Goal: Complete application form

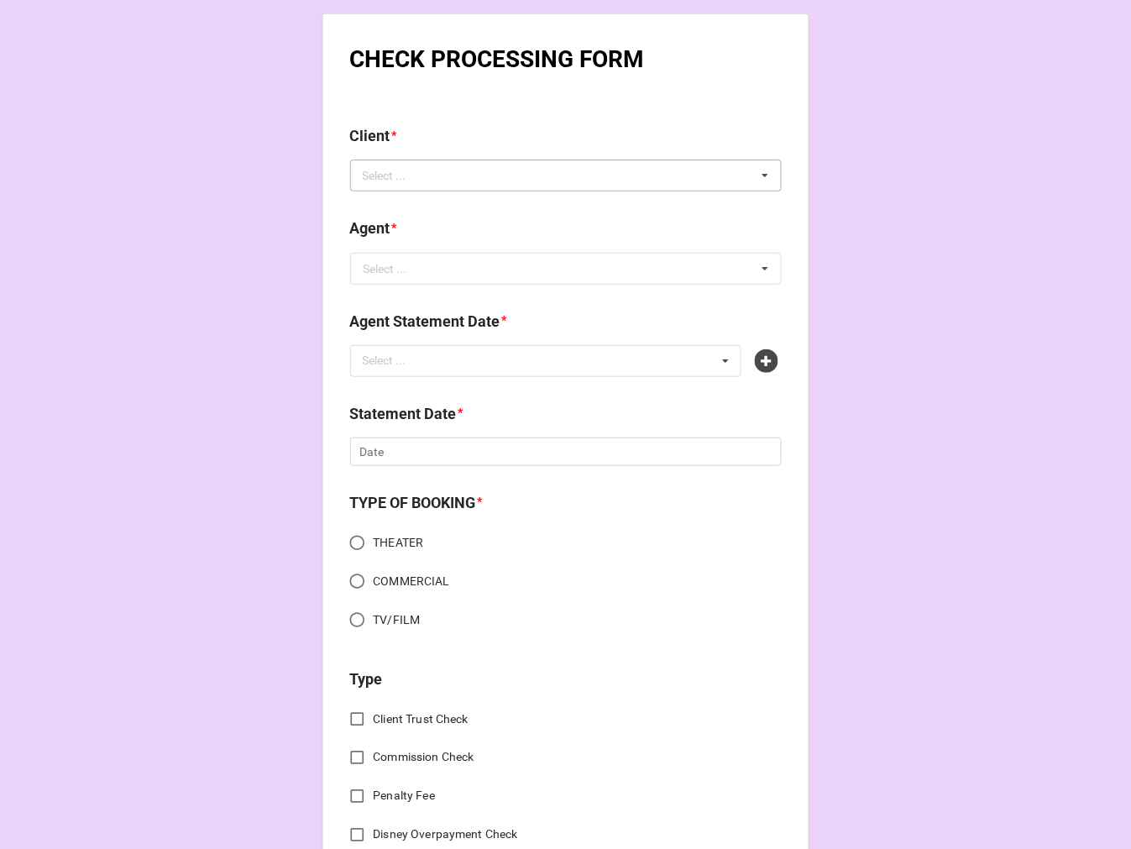
click at [494, 171] on div "Select ... No results found." at bounding box center [565, 176] width 431 height 32
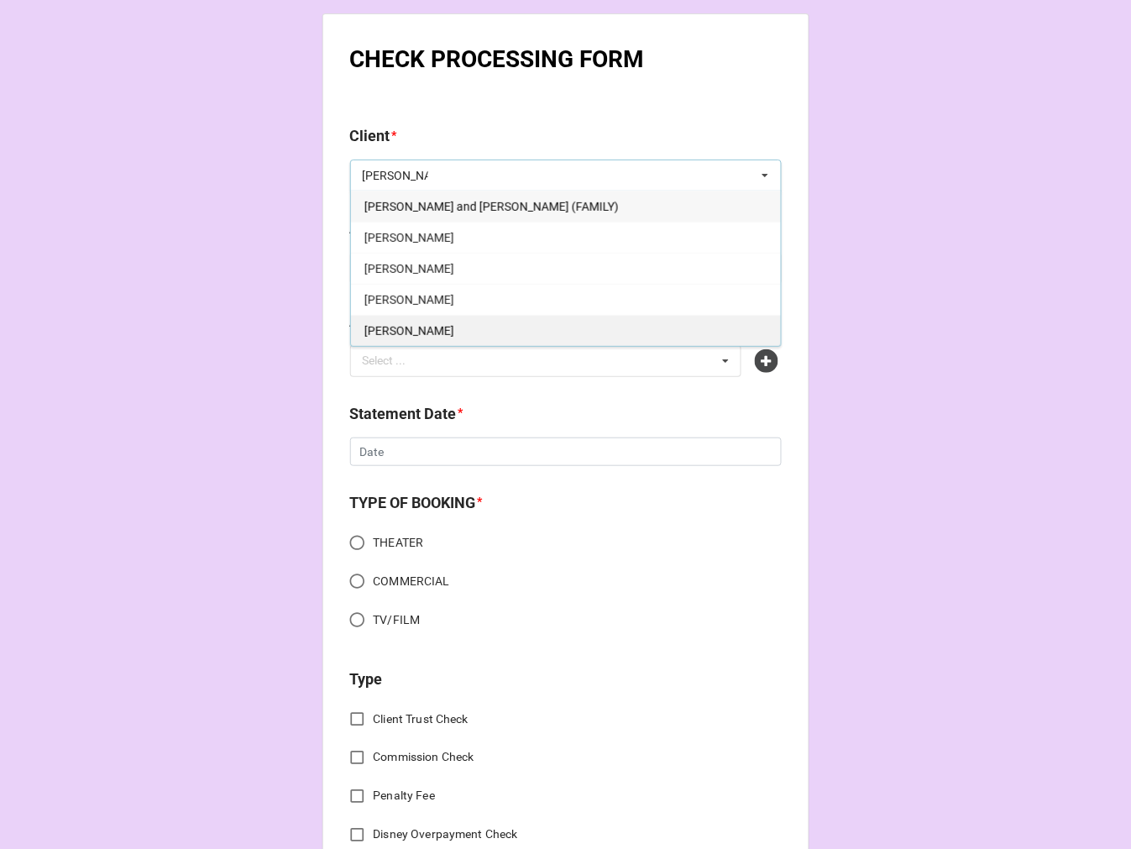
type input "[PERSON_NAME]"
click at [443, 337] on div "[PERSON_NAME]" at bounding box center [566, 330] width 430 height 31
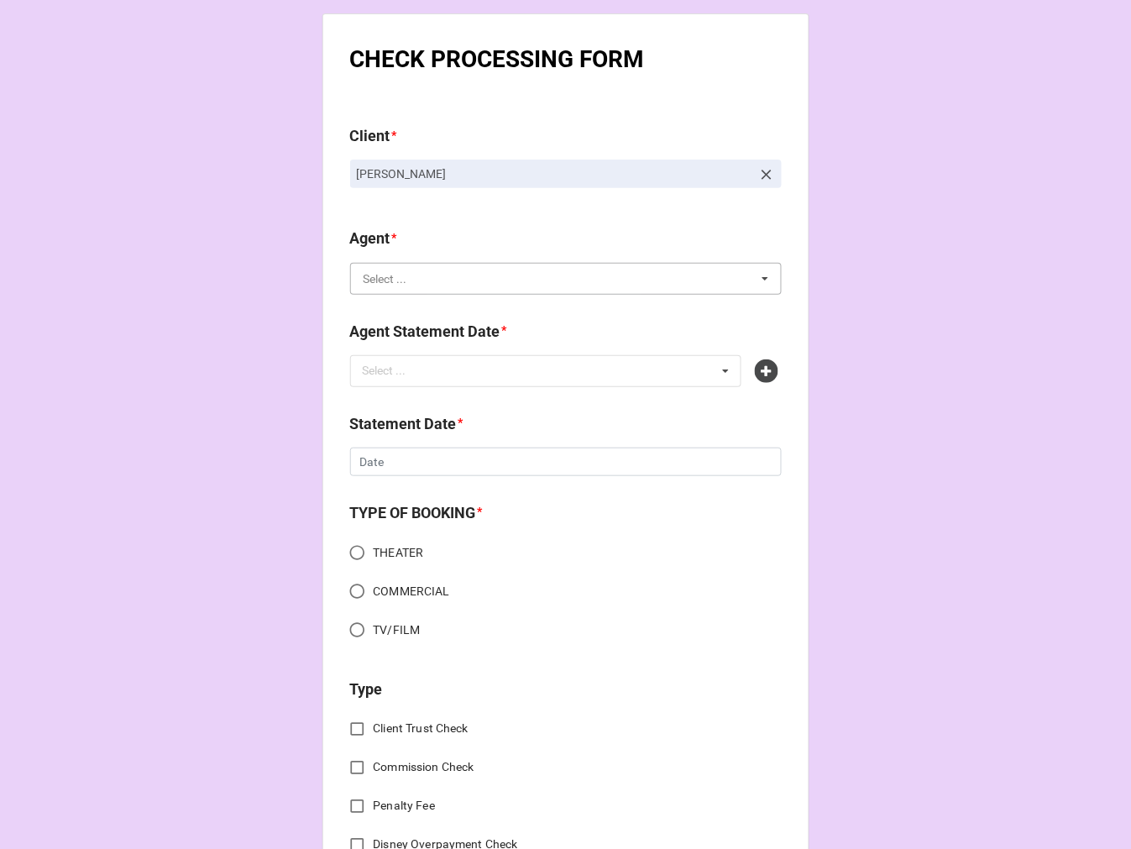
click at [379, 289] on input "text" at bounding box center [567, 279] width 430 height 30
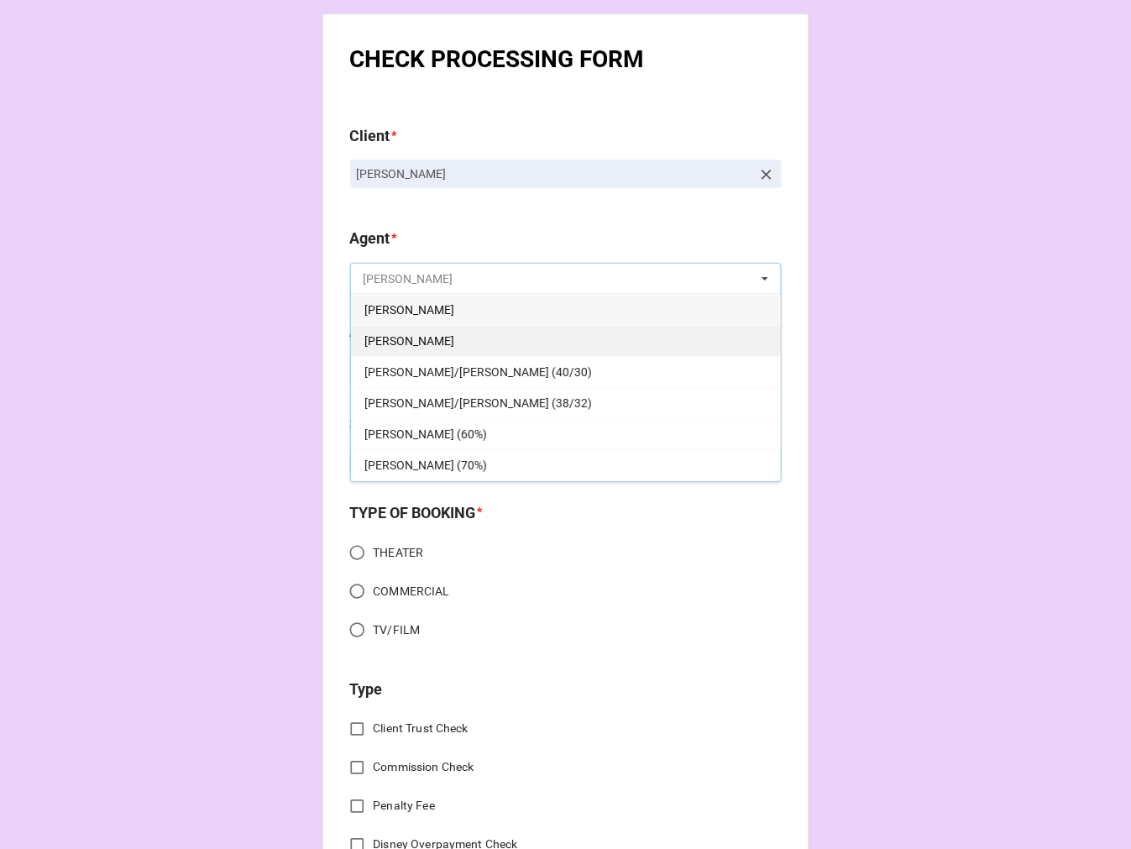
click at [378, 294] on input "text" at bounding box center [567, 279] width 430 height 30
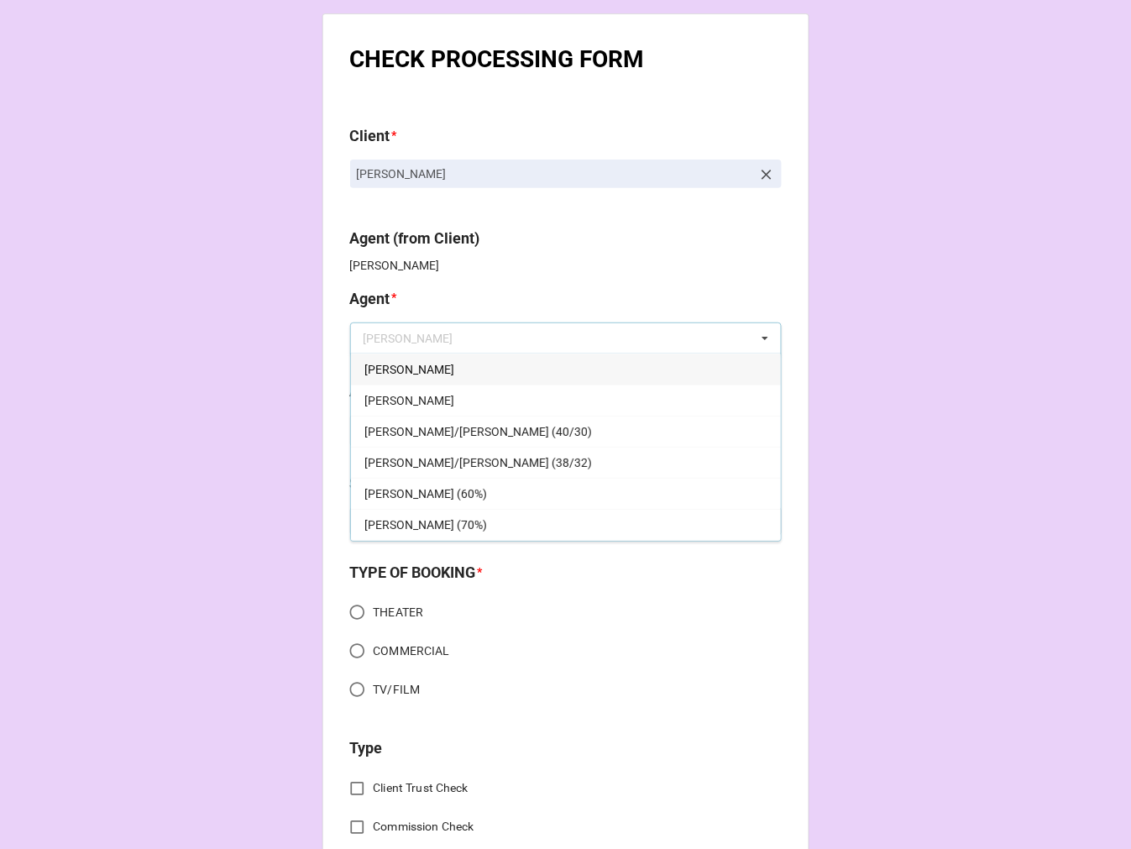
click at [395, 395] on div "[PERSON_NAME]" at bounding box center [566, 399] width 430 height 31
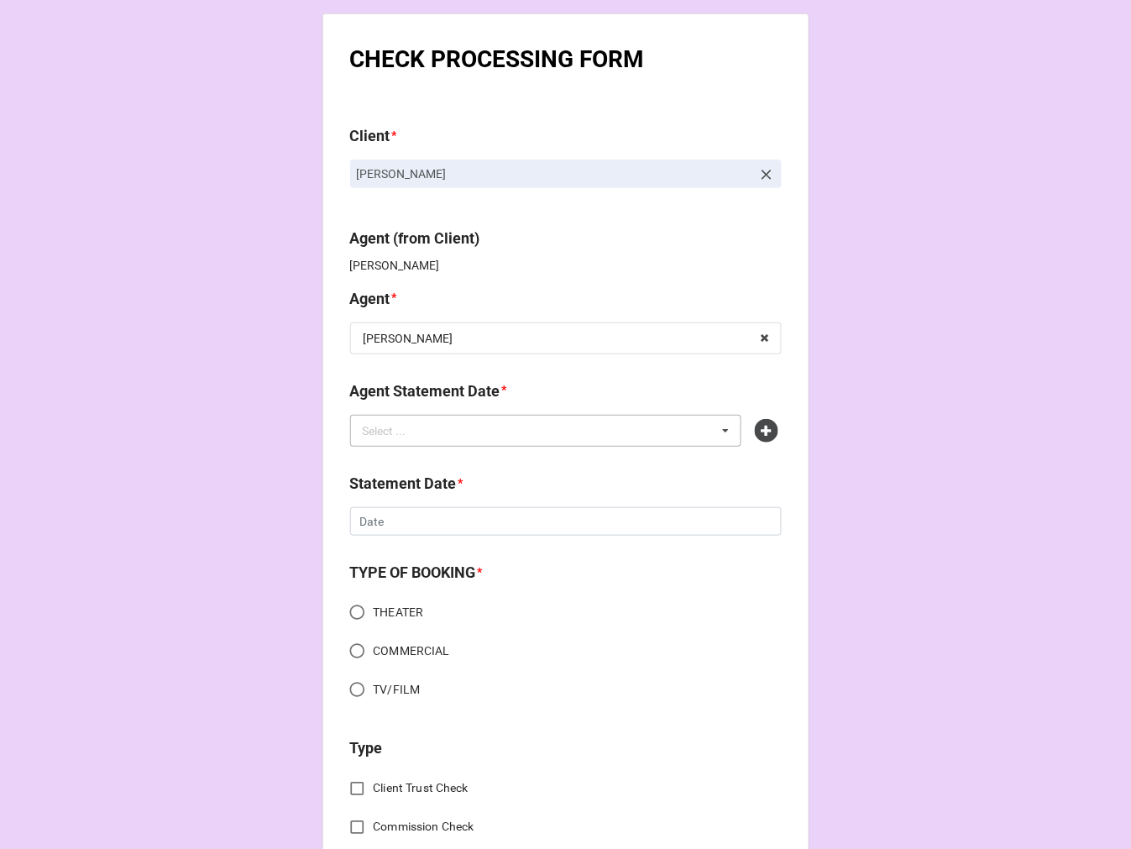
click at [411, 429] on div "Select ..." at bounding box center [394, 430] width 72 height 19
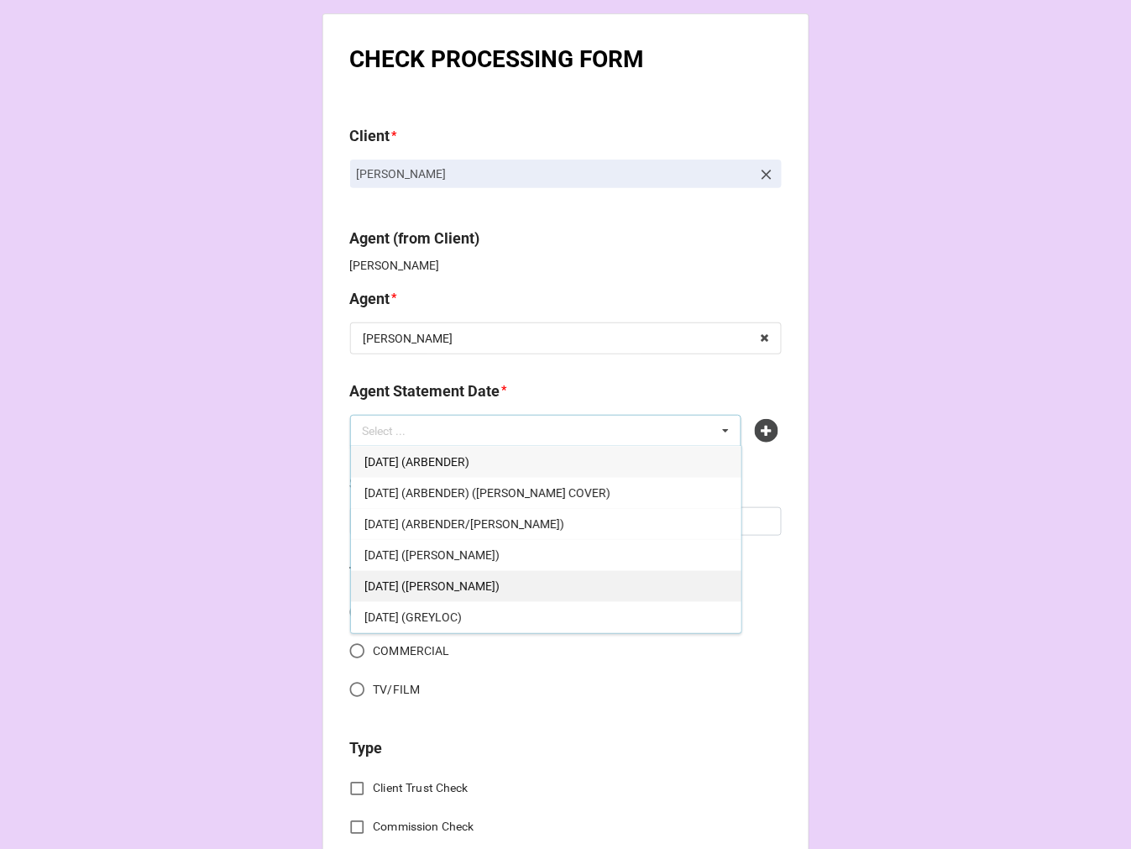
click at [484, 588] on span "[DATE] ([PERSON_NAME])" at bounding box center [431, 585] width 135 height 13
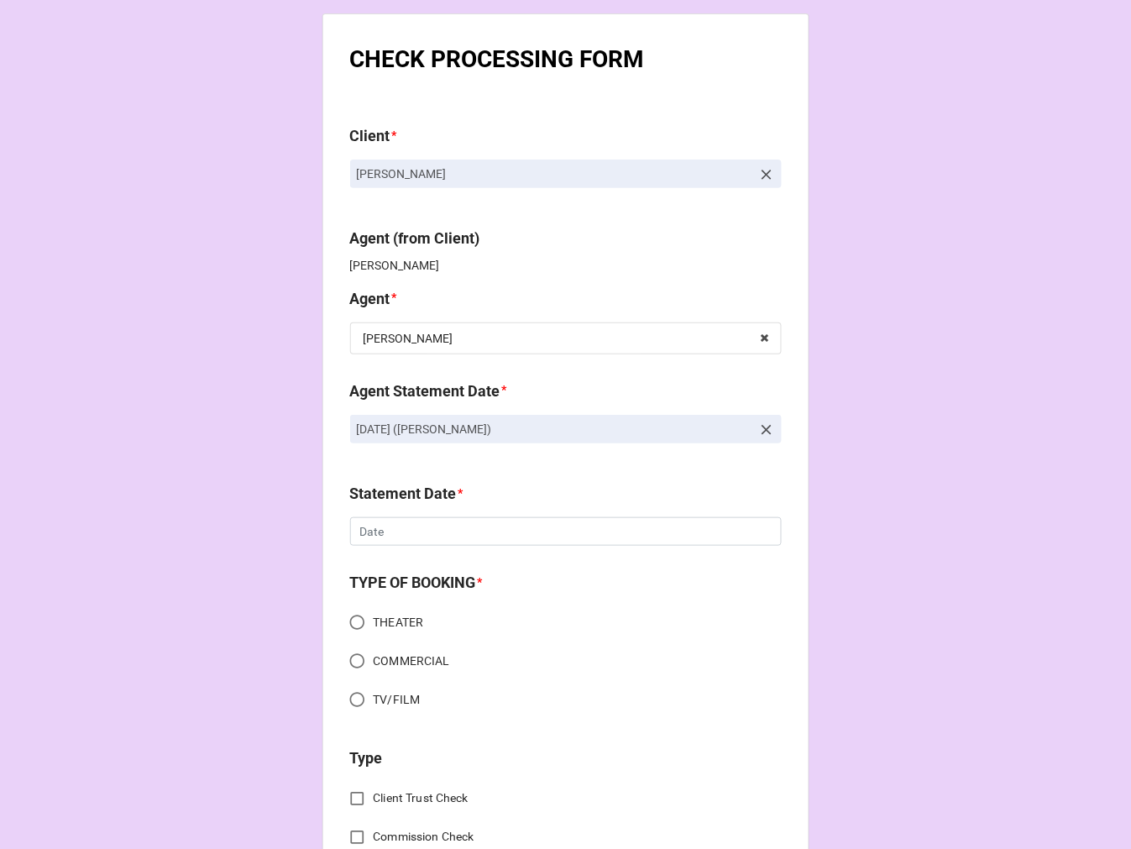
click at [401, 548] on div "Statement Date * ‹ [DATE] › Su Mo Tu We Th Fr Sa 27 28 29 30 31 1 2 3 4 5 6 7 8…" at bounding box center [565, 520] width 431 height 76
click at [398, 542] on input "text" at bounding box center [565, 531] width 431 height 29
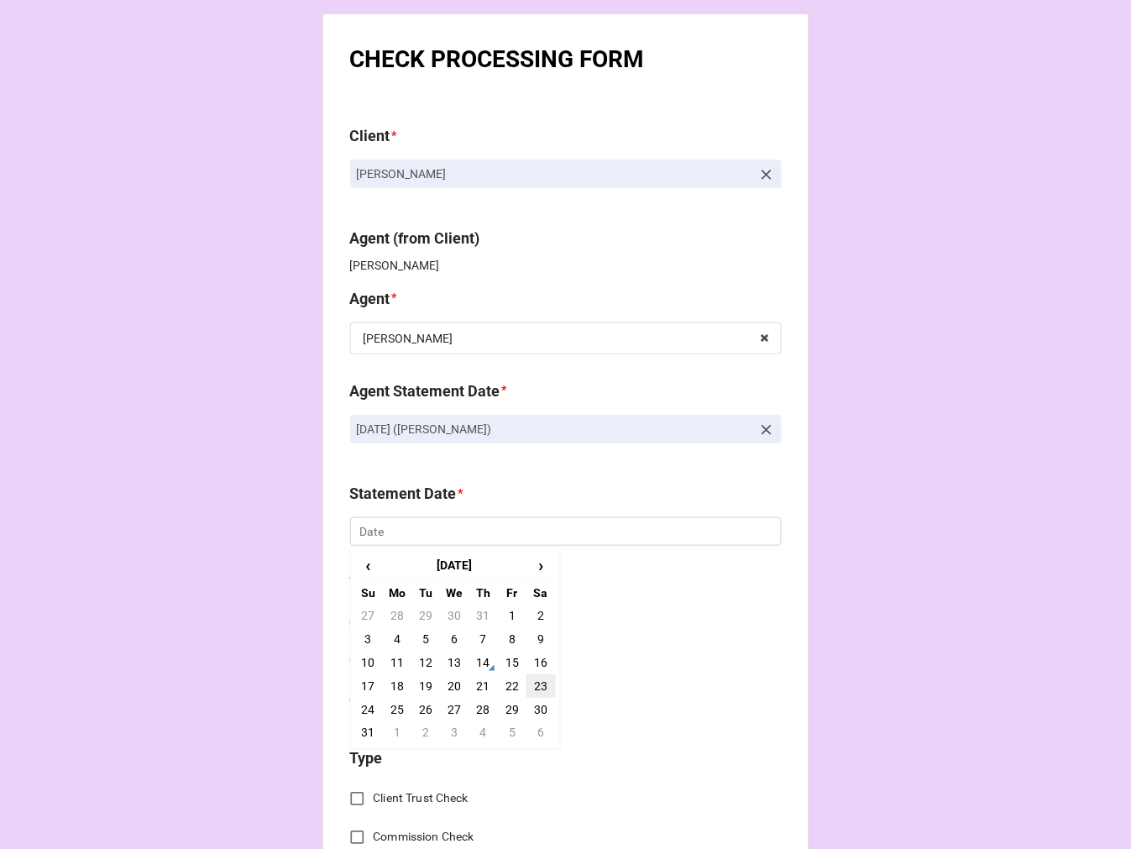
click at [527, 687] on td "23" at bounding box center [540, 686] width 29 height 24
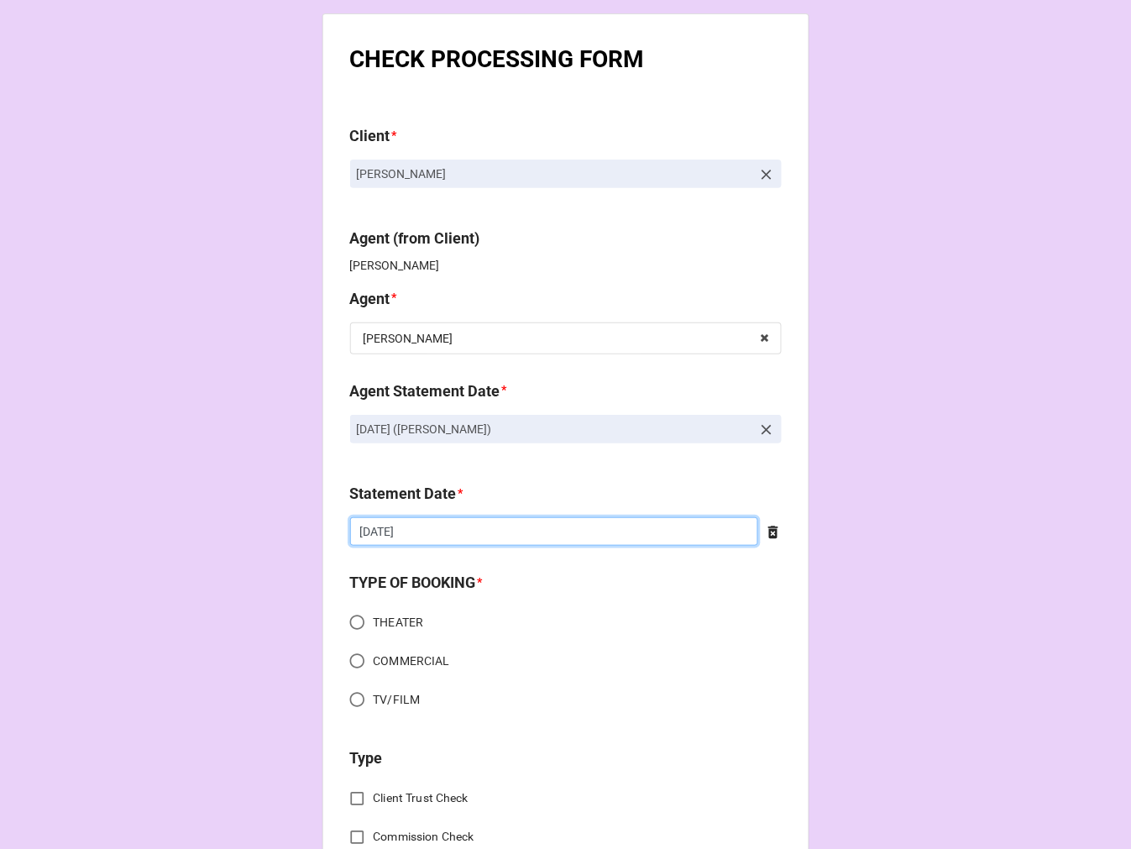
drag, startPoint x: 434, startPoint y: 536, endPoint x: 473, endPoint y: 599, distance: 74.6
click at [433, 534] on input "[DATE]" at bounding box center [554, 531] width 408 height 29
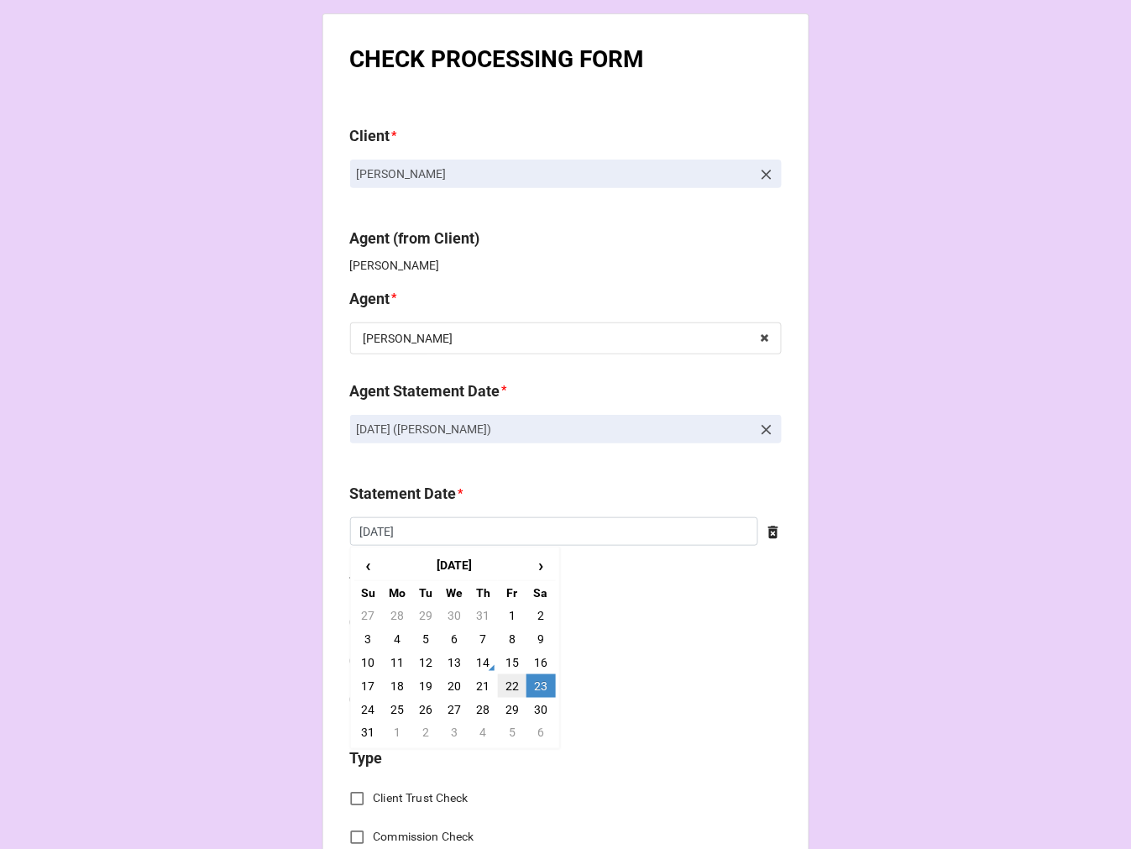
click at [505, 680] on td "22" at bounding box center [512, 686] width 29 height 24
type input "[DATE]"
click at [429, 539] on input "[DATE]" at bounding box center [554, 531] width 408 height 29
click at [508, 682] on td "22" at bounding box center [512, 686] width 29 height 24
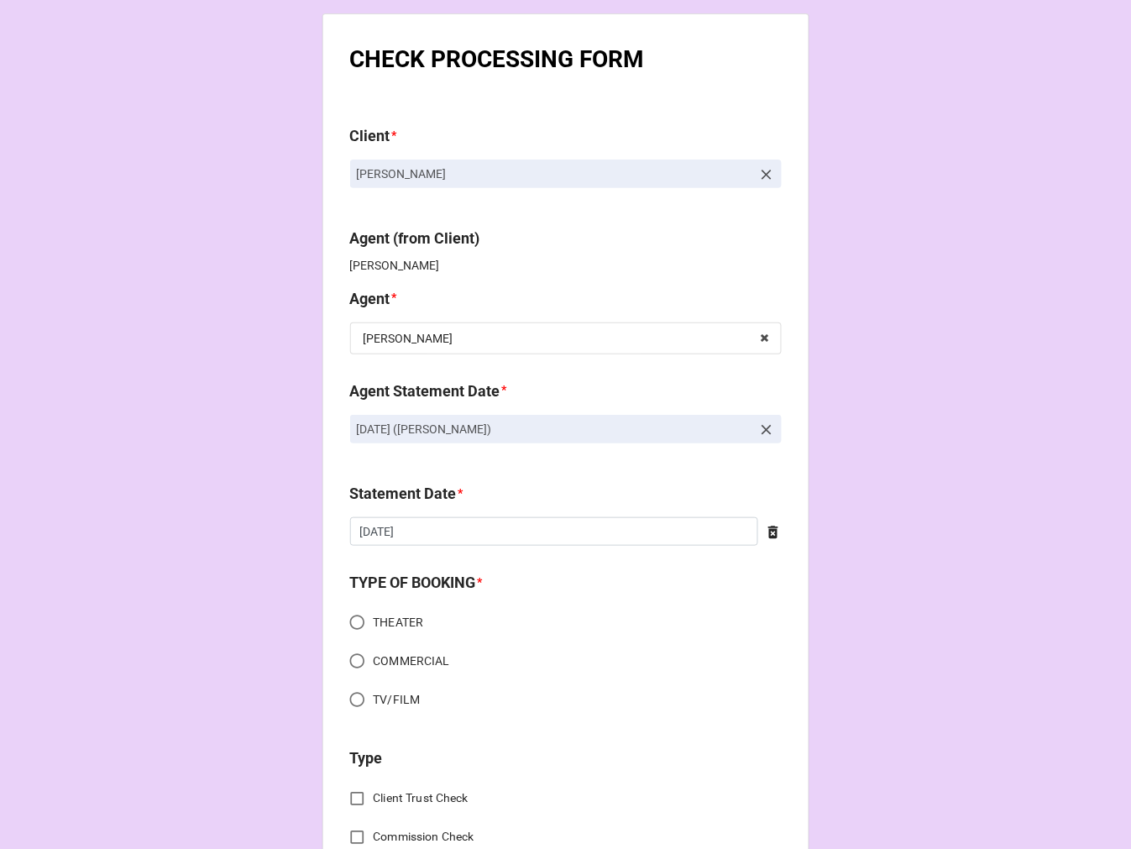
click at [341, 659] on input "COMMERCIAL" at bounding box center [357, 661] width 33 height 33
radio input "true"
click at [345, 663] on input "COMMERCIAL" at bounding box center [357, 661] width 33 height 33
click at [350, 667] on input "COMMERCIAL" at bounding box center [357, 661] width 33 height 33
radio input "true"
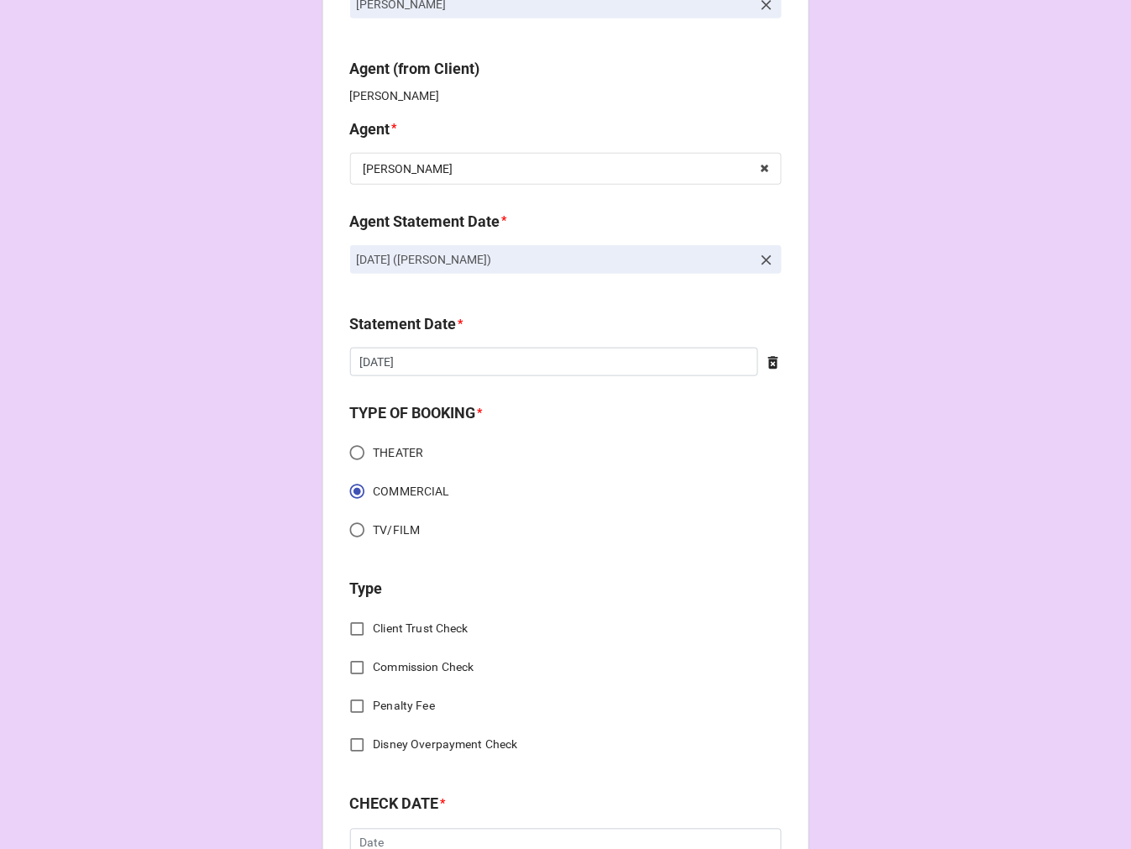
scroll to position [466, 0]
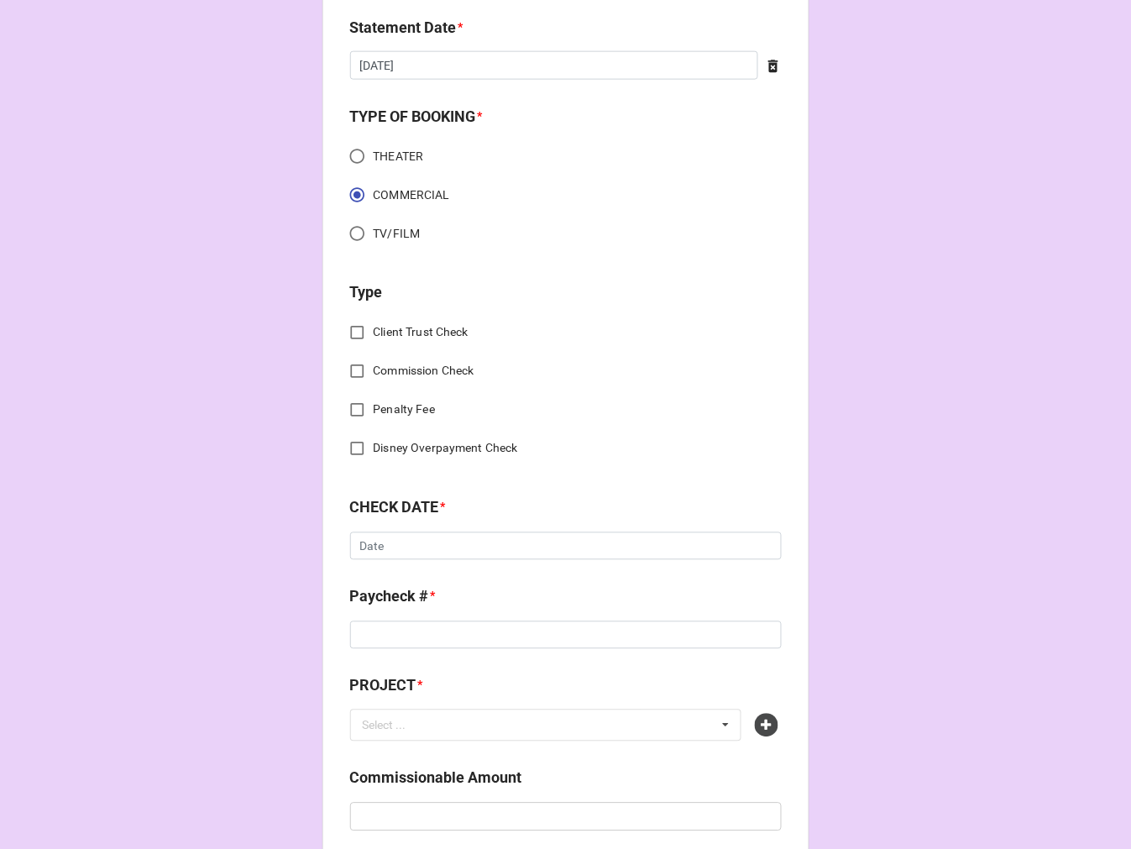
click at [353, 375] on input "Commission Check" at bounding box center [357, 371] width 33 height 33
checkbox input "true"
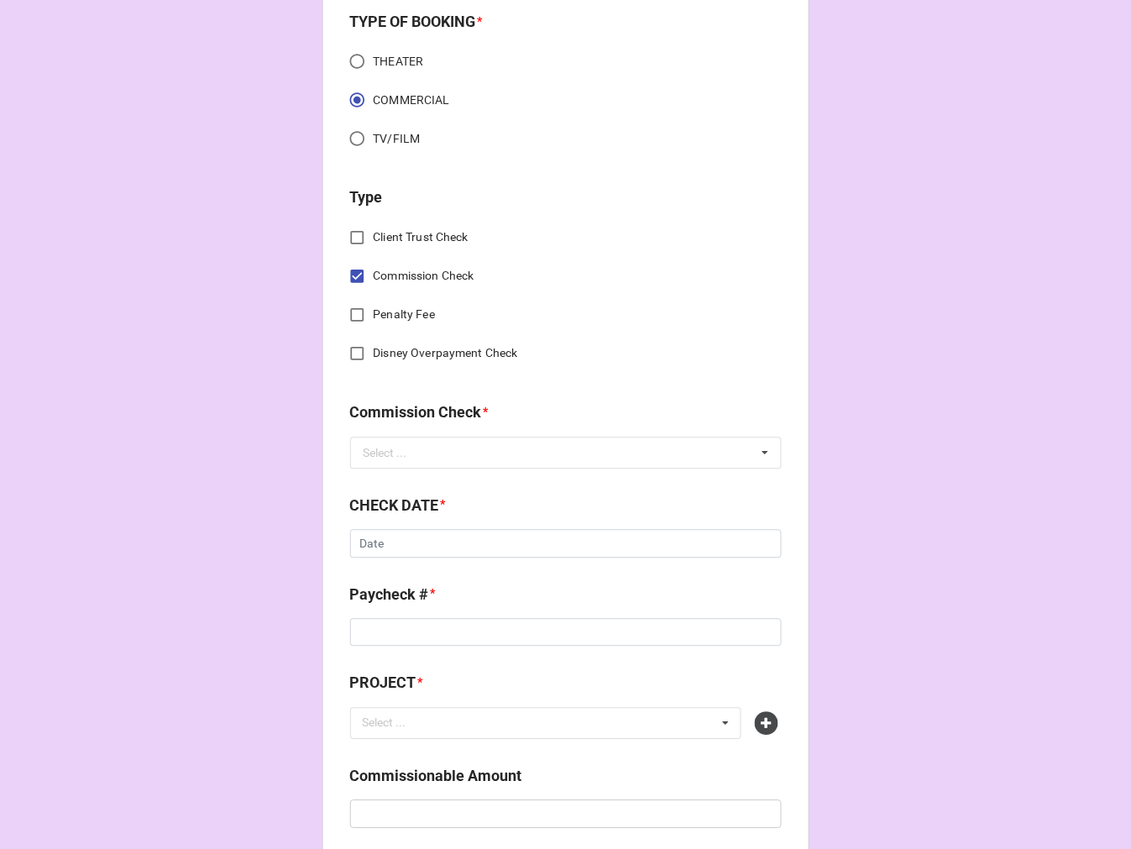
scroll to position [652, 0]
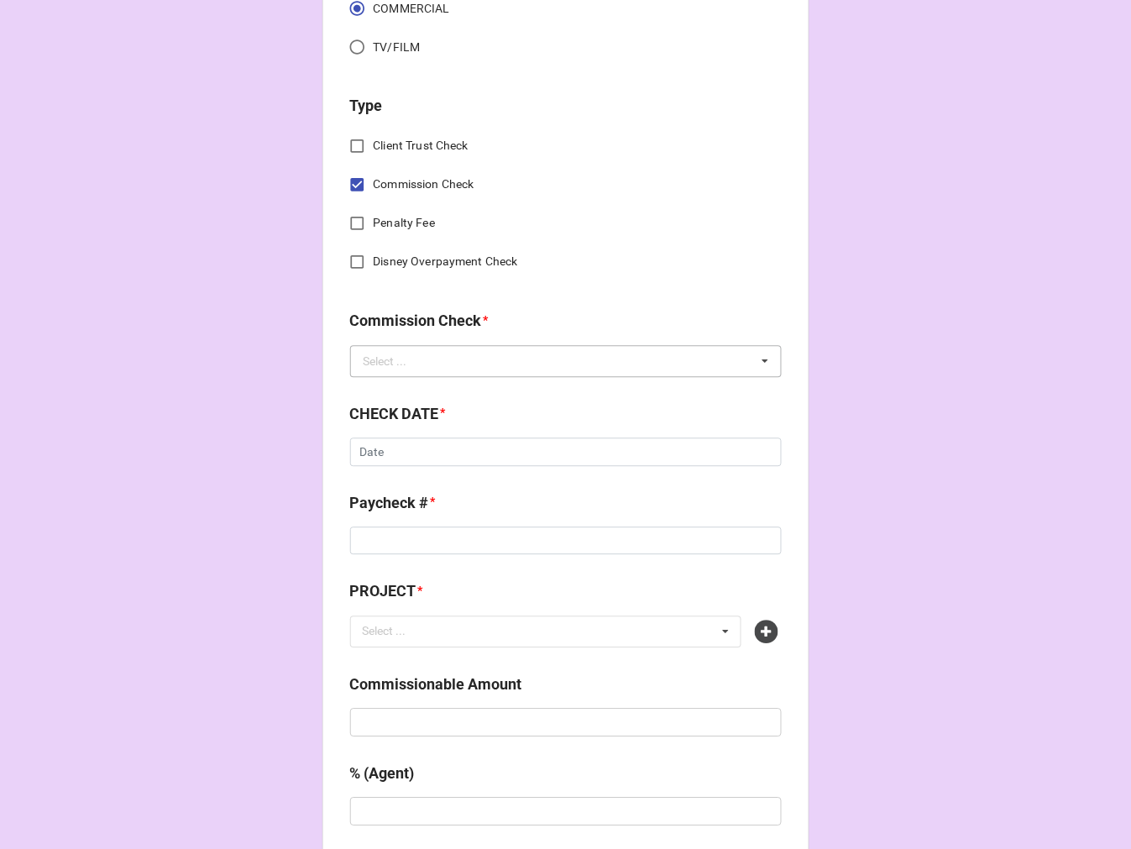
click at [393, 363] on div "Select ..." at bounding box center [385, 362] width 44 height 12
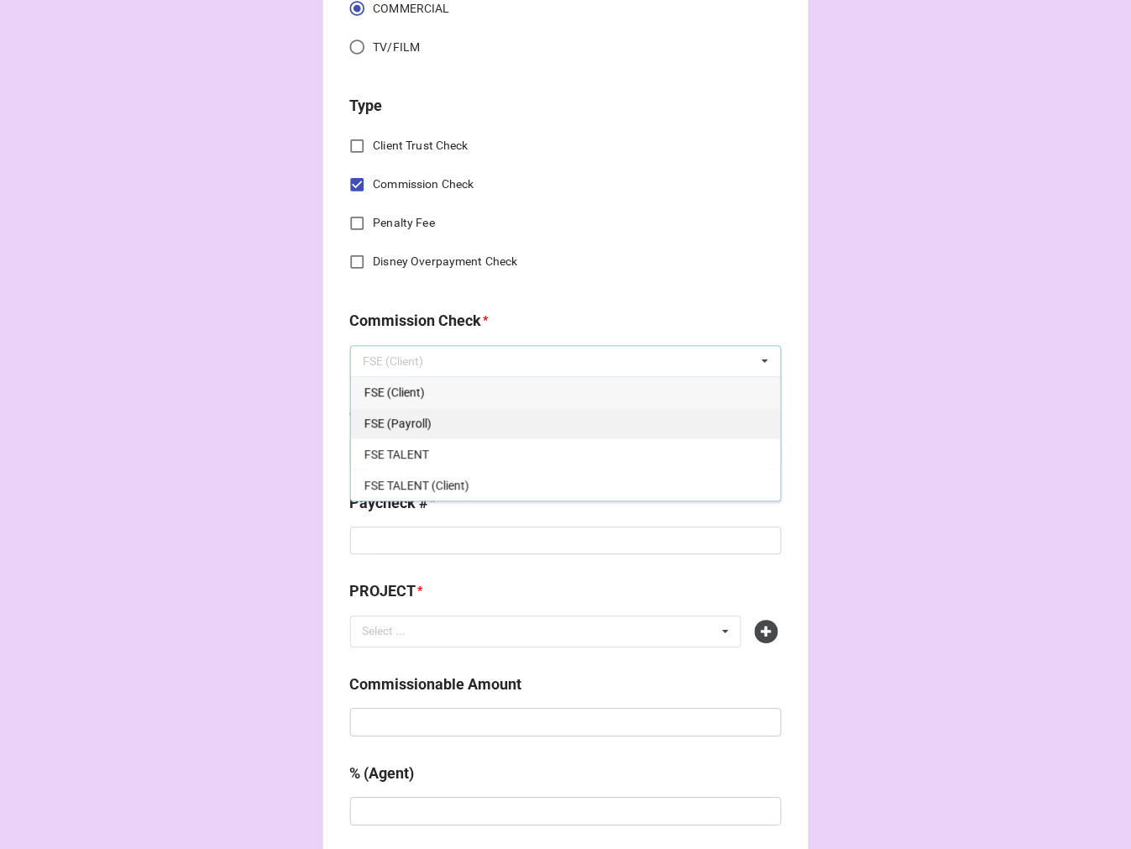
click at [421, 422] on span "FSE (Payroll)" at bounding box center [397, 423] width 67 height 13
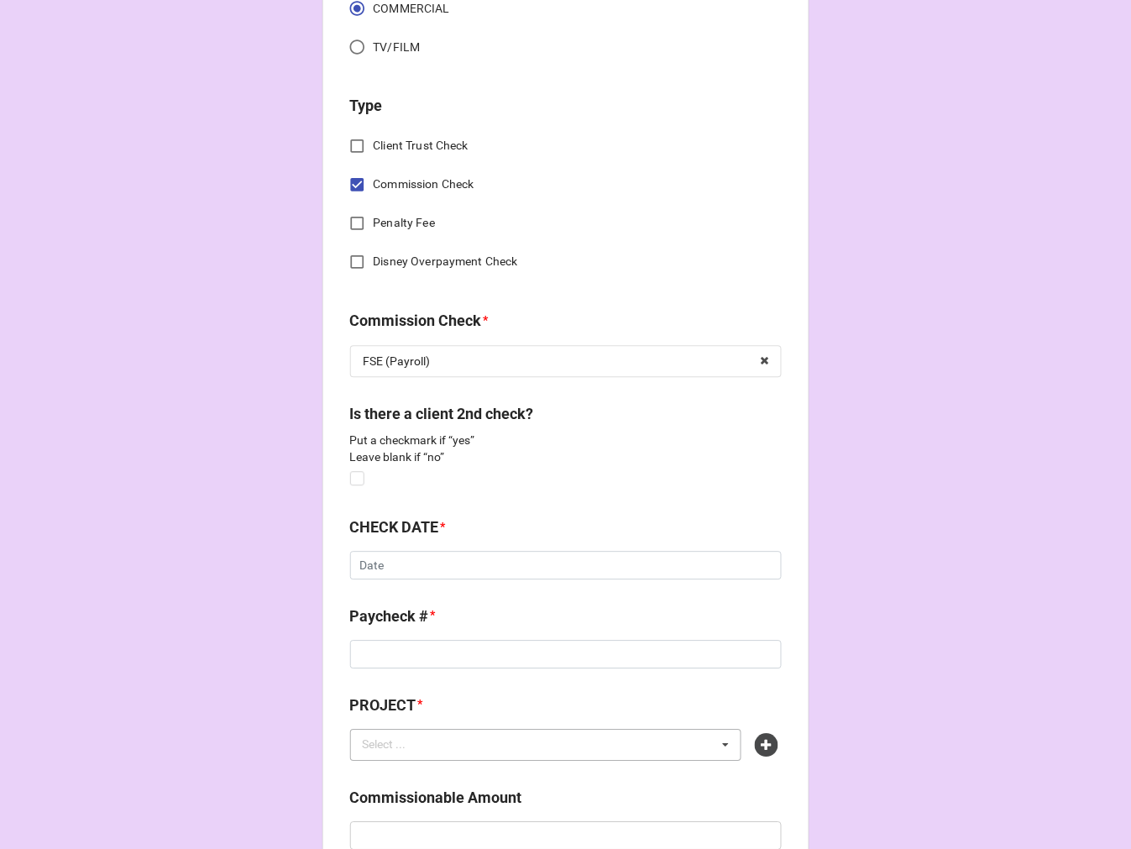
scroll to position [933, 0]
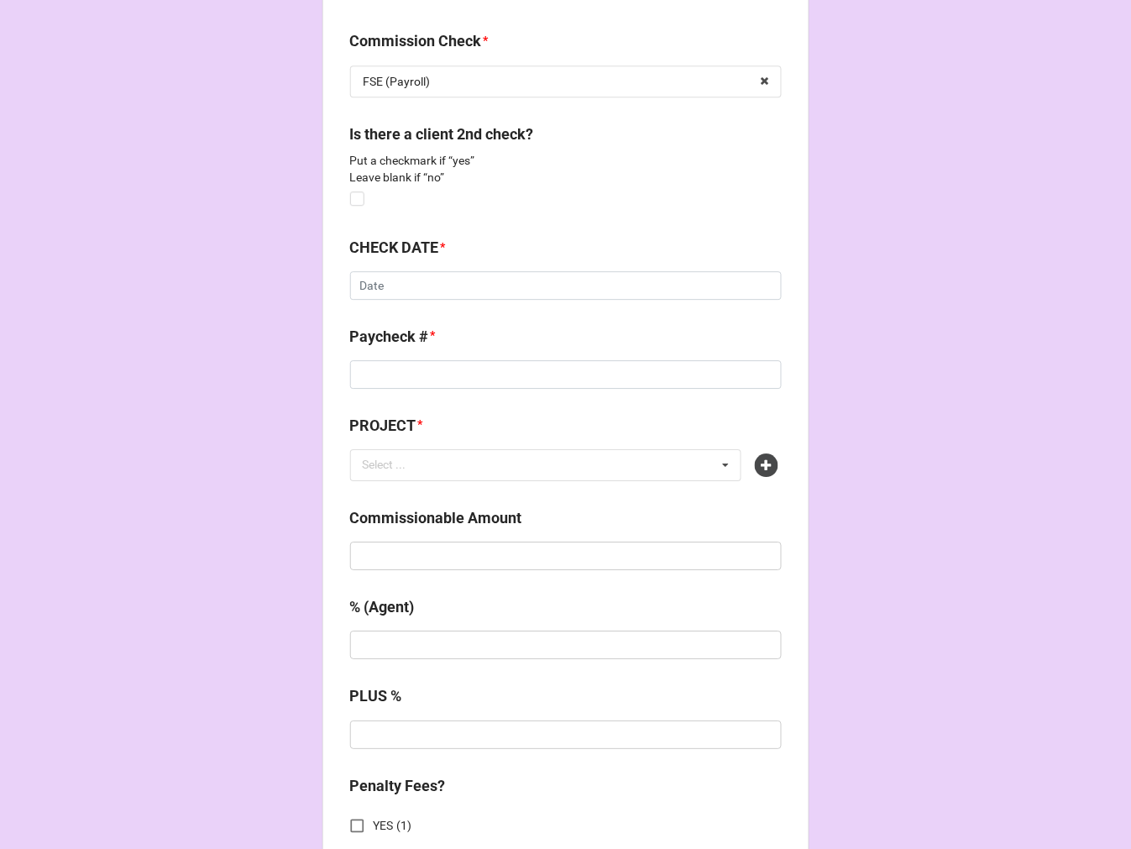
click at [390, 299] on div "CHECK DATE * ‹ [DATE] › Su Mo Tu We Th Fr Sa 27 28 29 30 31 1 2 3 4 5 6 7 8 9 1…" at bounding box center [565, 274] width 431 height 76
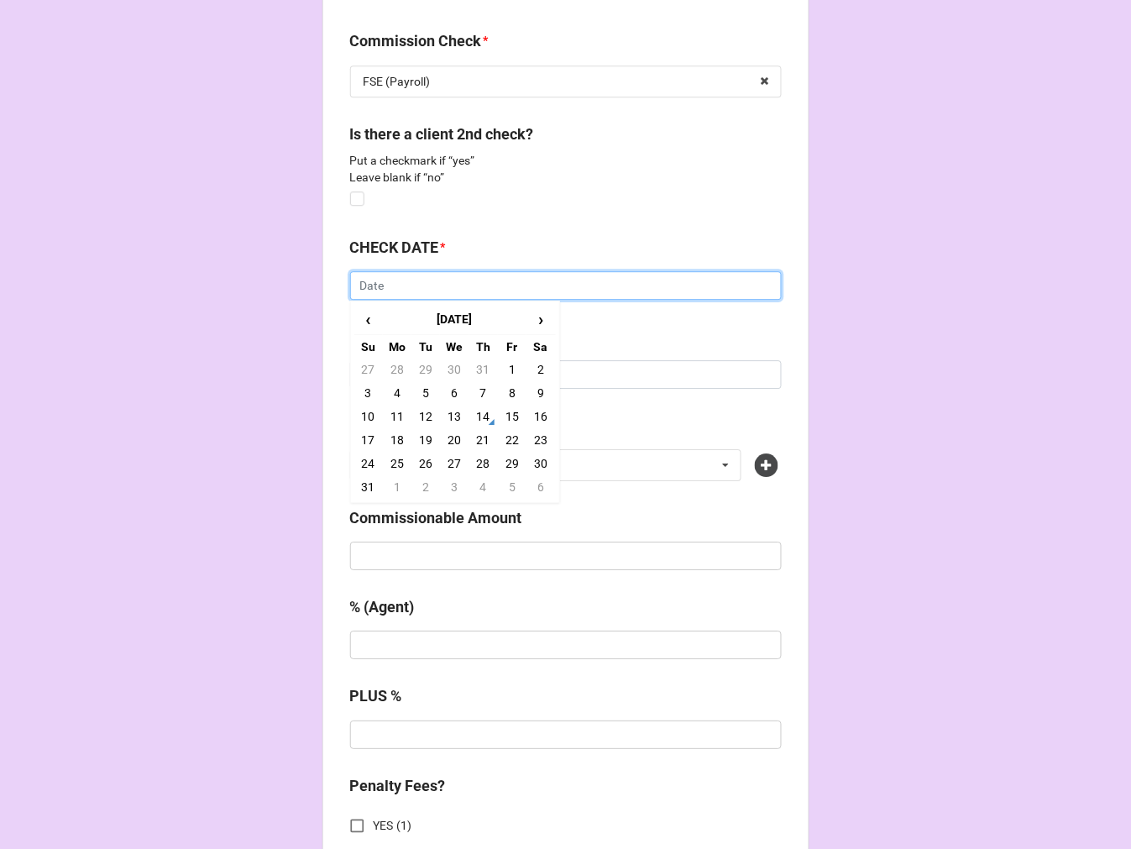
click at [405, 291] on input "text" at bounding box center [565, 285] width 431 height 29
drag, startPoint x: 474, startPoint y: 408, endPoint x: 449, endPoint y: 401, distance: 26.1
click at [473, 407] on td "14" at bounding box center [483, 417] width 29 height 24
type input "[DATE]"
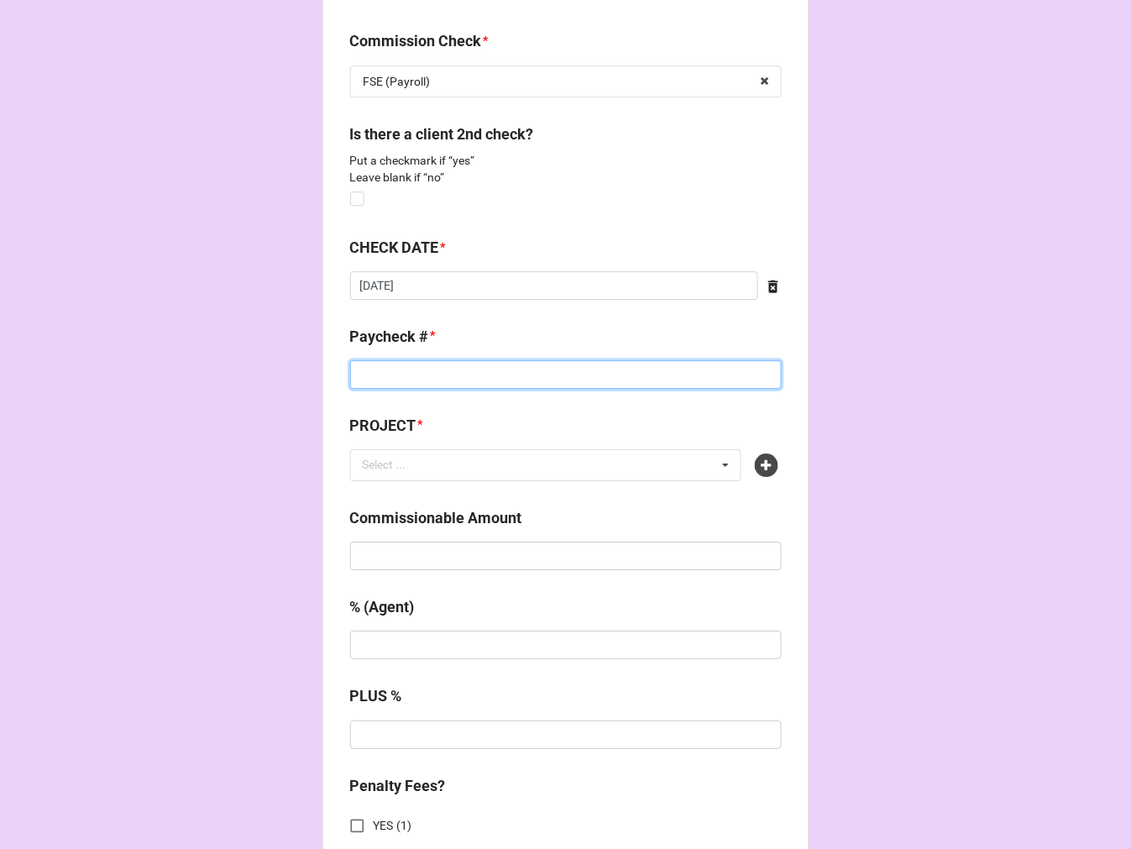
click at [382, 366] on input at bounding box center [565, 374] width 431 height 29
type input "DIRECT DEPOSIT"
click at [758, 458] on icon at bounding box center [767, 465] width 24 height 24
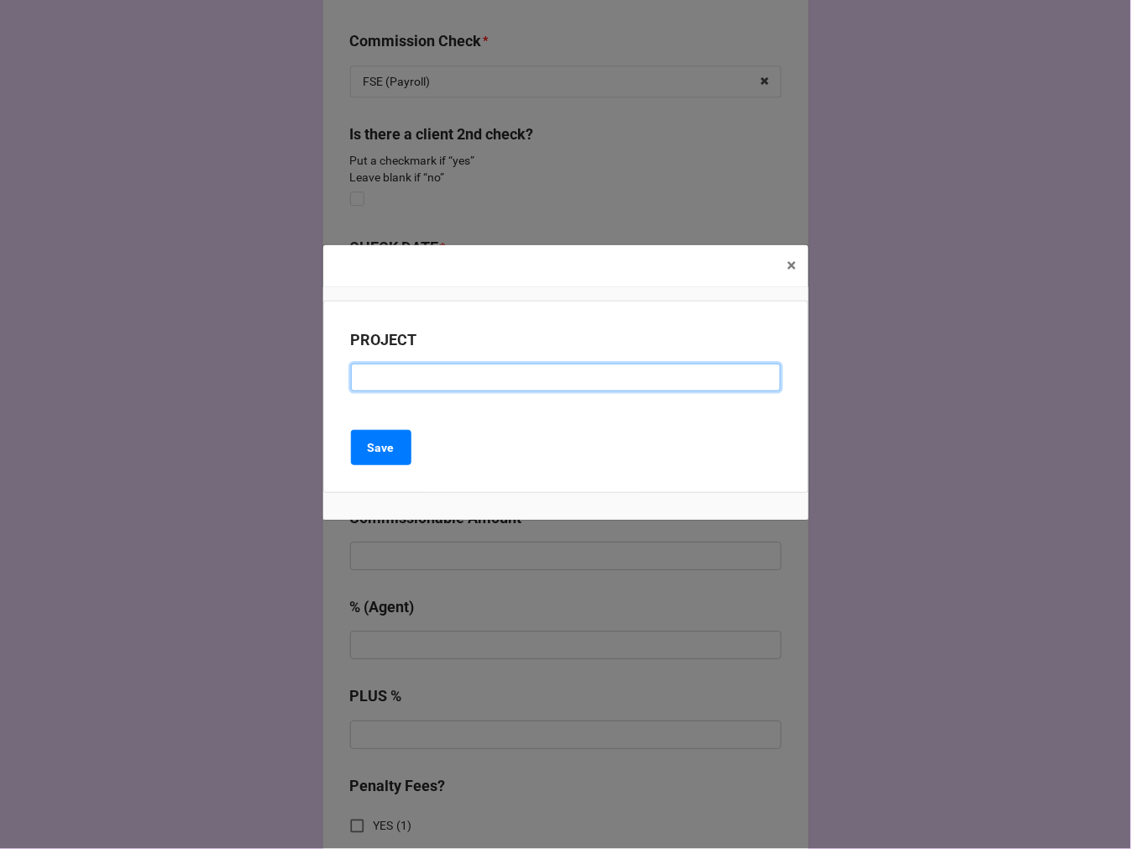
click at [506, 384] on input at bounding box center [566, 377] width 430 height 29
type input "SILVERETTE"
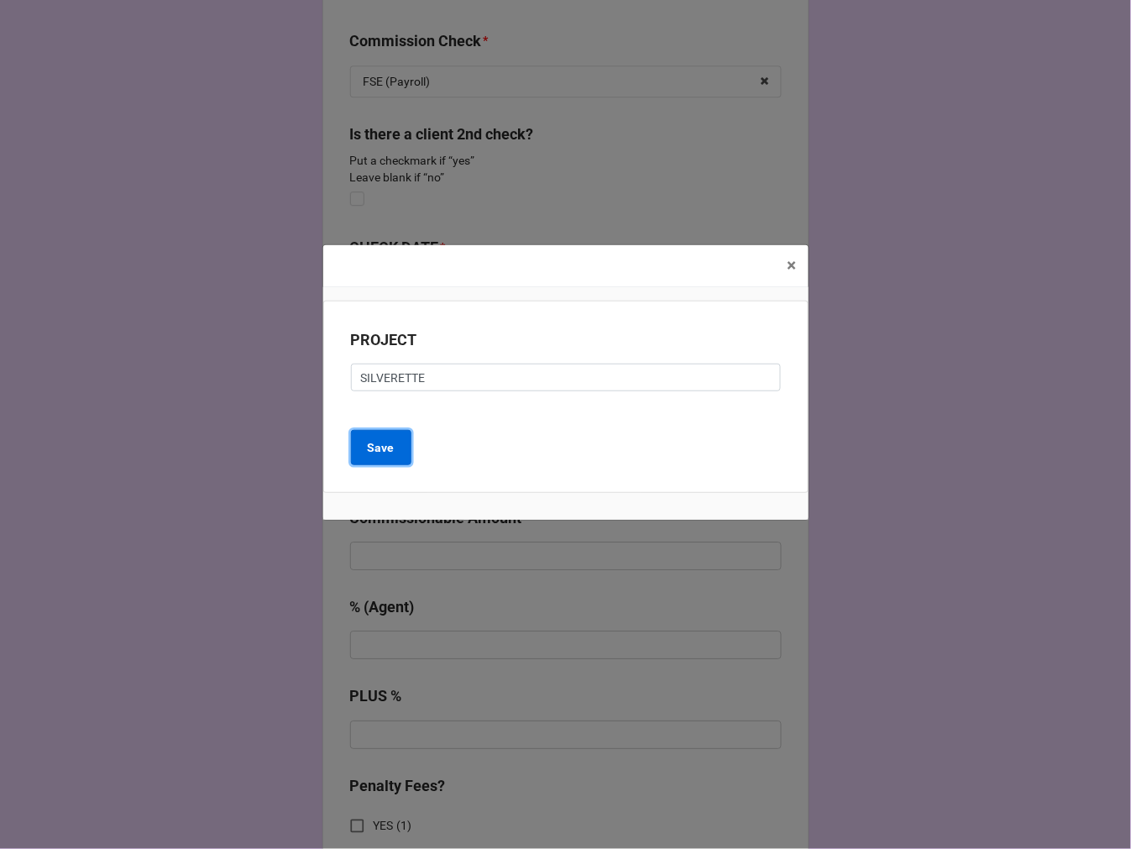
click at [388, 457] on button "Save" at bounding box center [381, 447] width 60 height 35
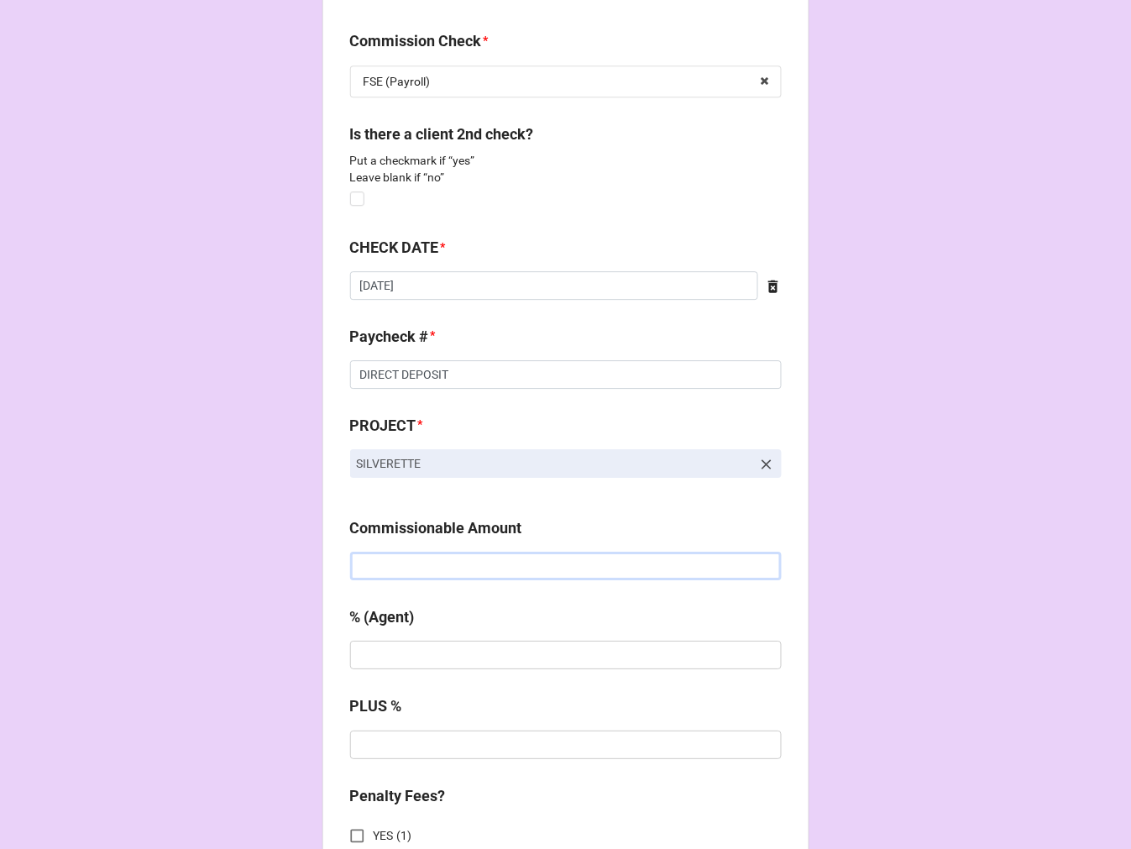
click at [445, 563] on input "text" at bounding box center [565, 566] width 431 height 29
type input "$1,450.00"
type input "20%"
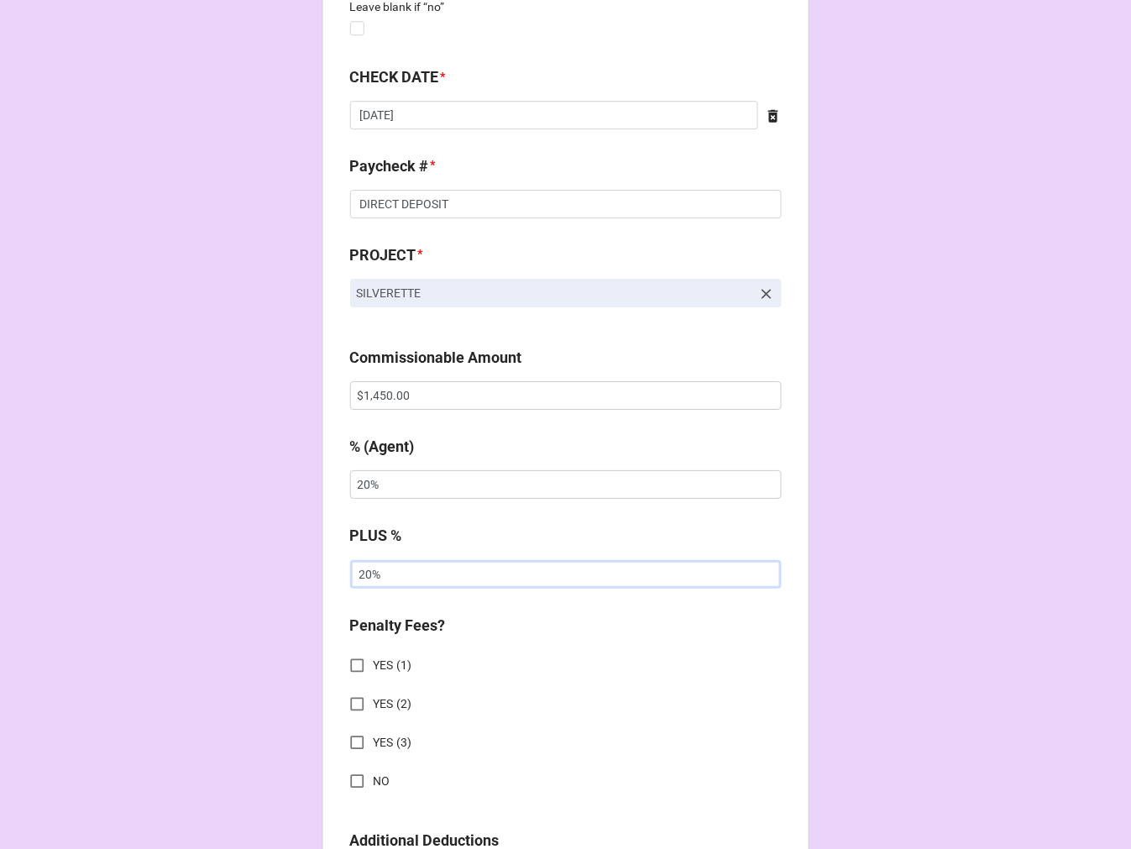
scroll to position [1305, 0]
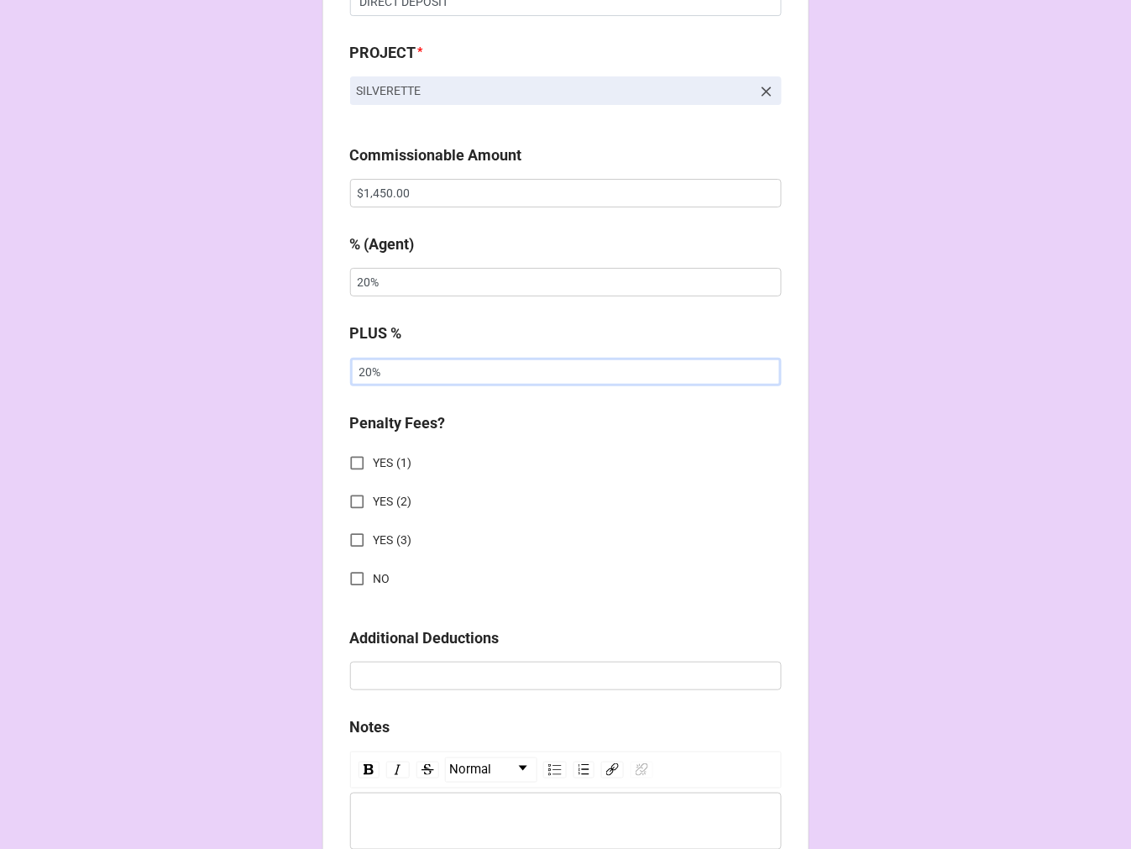
type input "20%"
click at [345, 583] on input "NO" at bounding box center [357, 578] width 33 height 33
checkbox input "true"
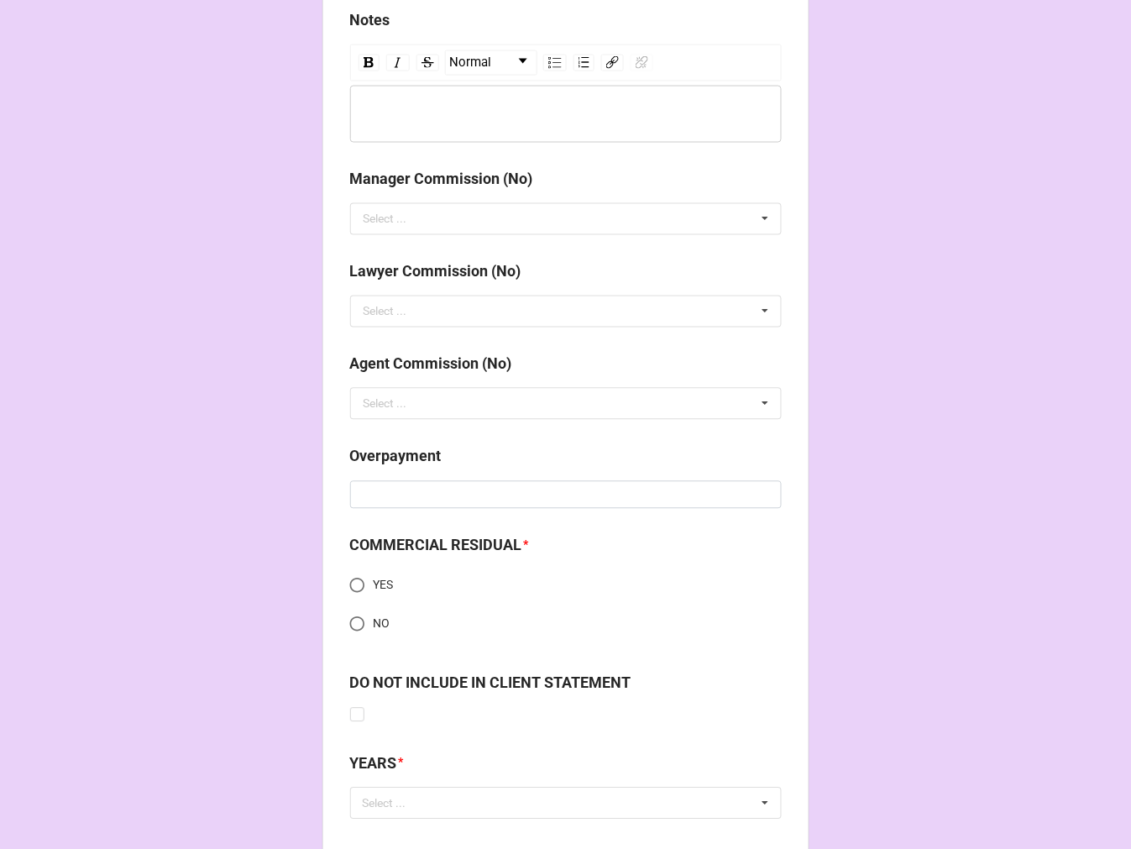
scroll to position [2110, 0]
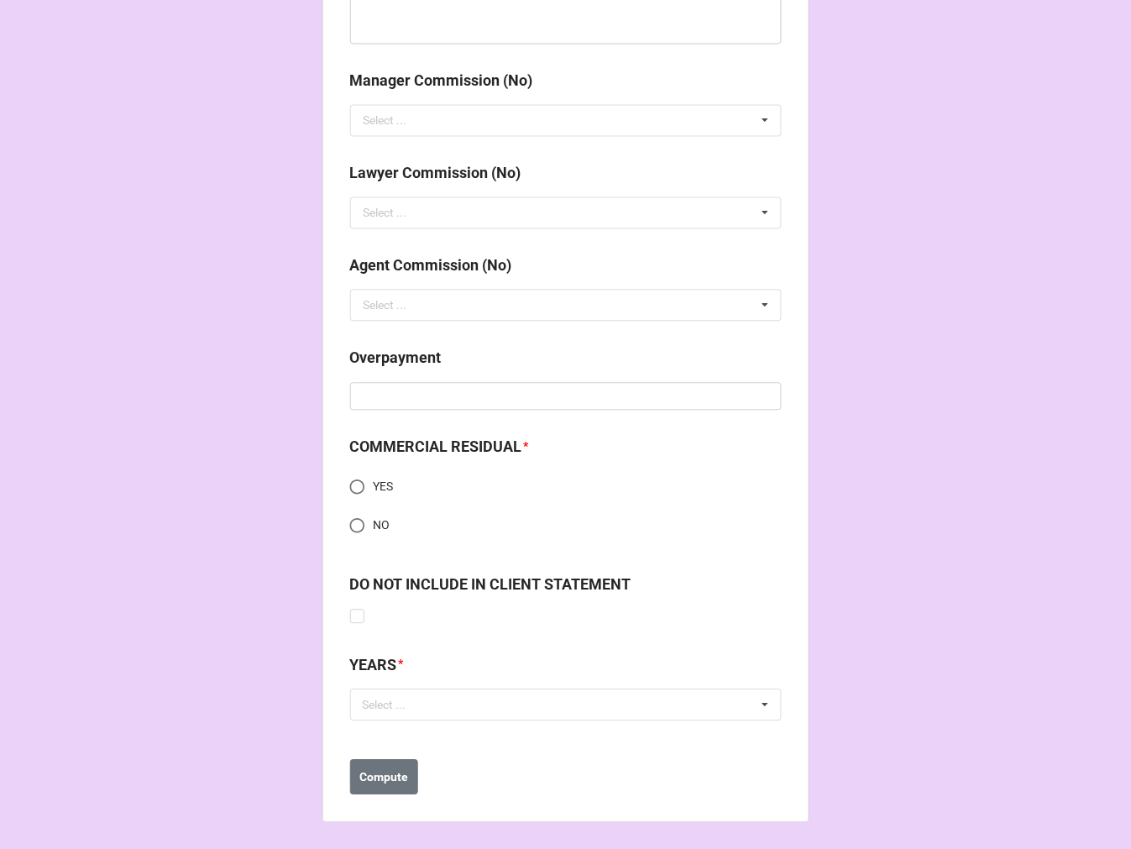
click at [353, 523] on input "NO" at bounding box center [357, 526] width 33 height 33
radio input "true"
click at [403, 701] on div "Select ..." at bounding box center [394, 704] width 72 height 19
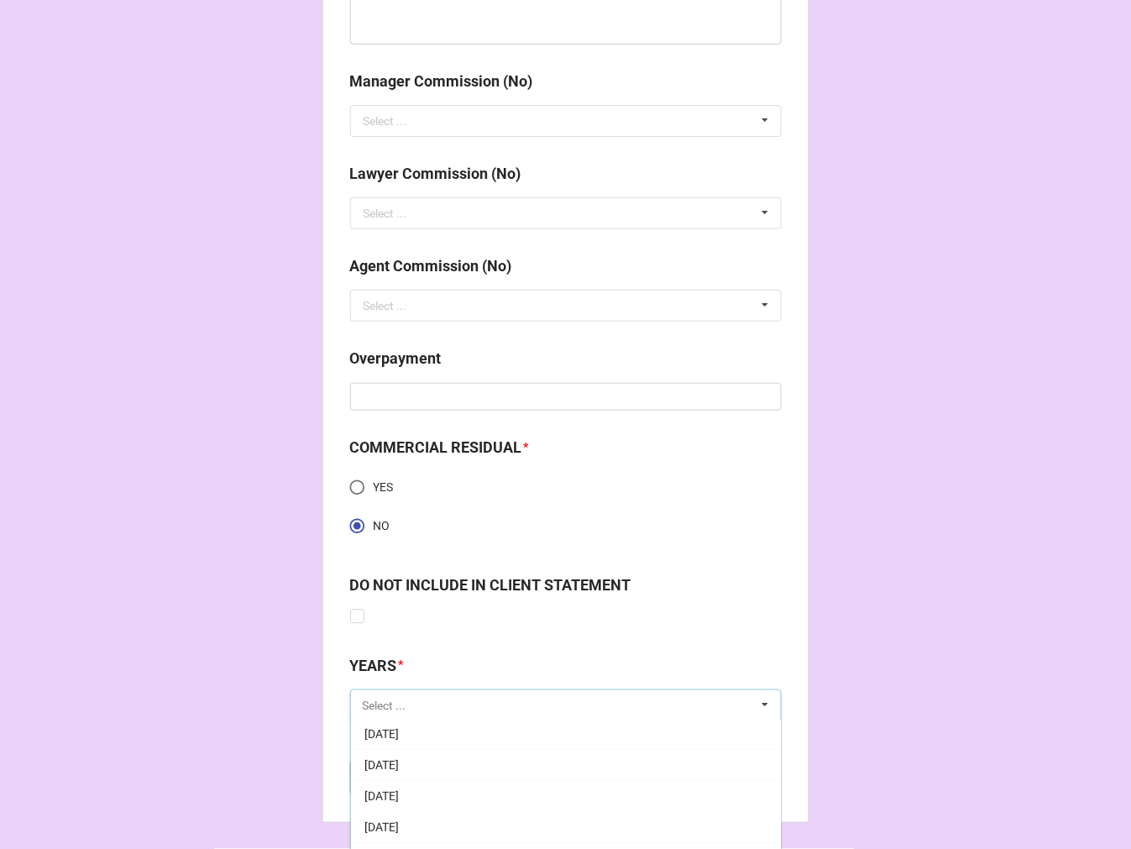
scroll to position [186, 0]
click at [480, 776] on div "[DATE]" at bounding box center [566, 766] width 430 height 31
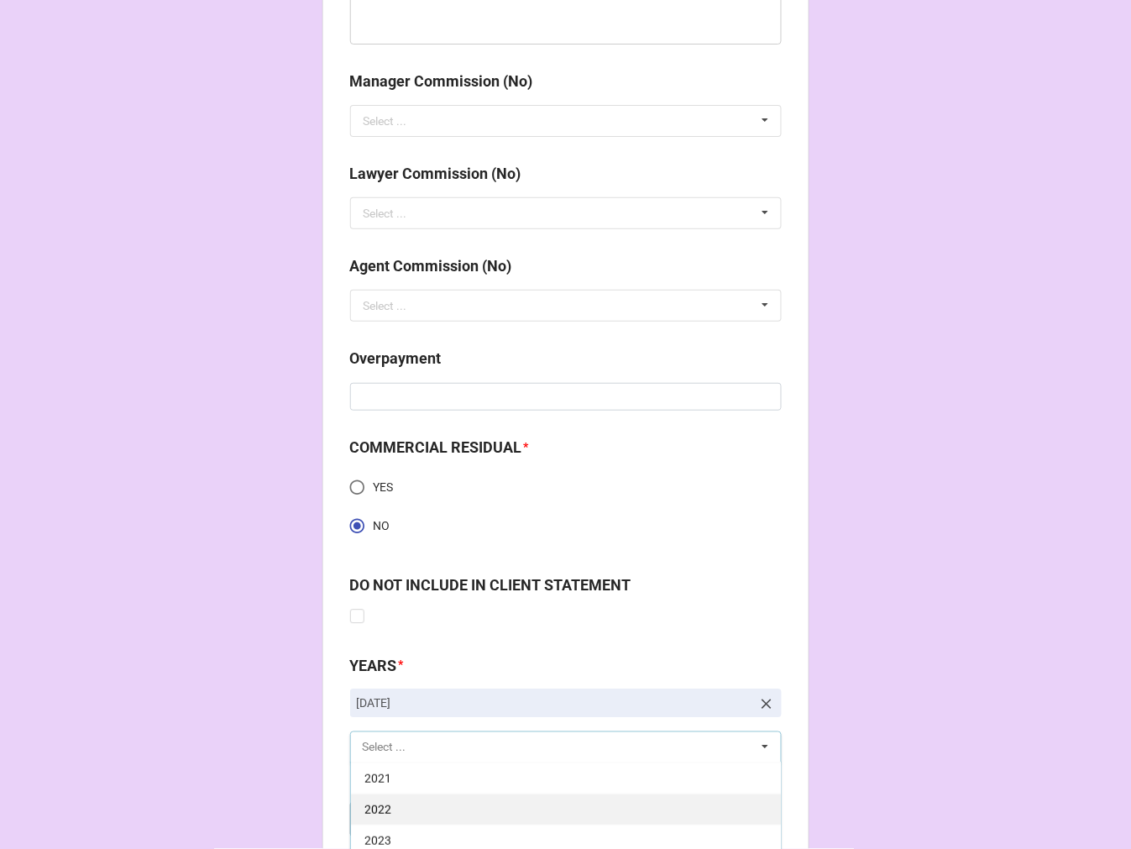
scroll to position [2204, 0]
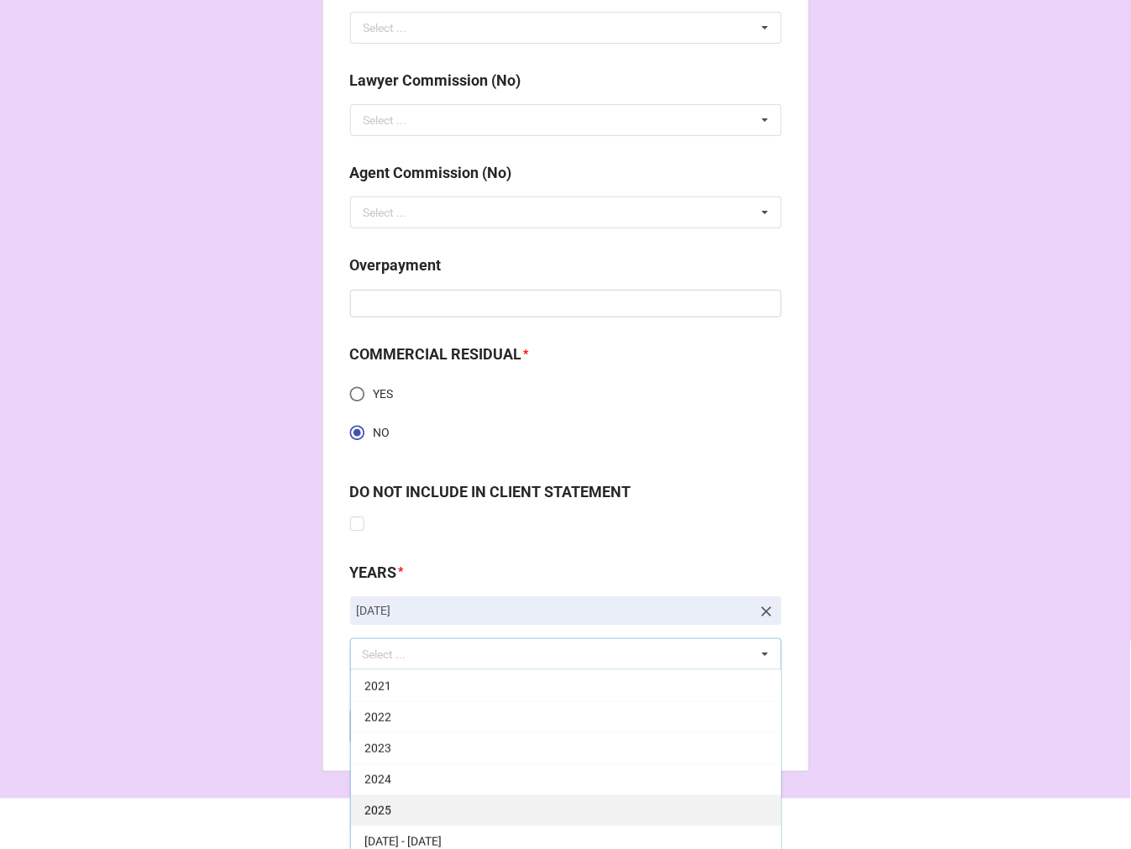
click at [477, 804] on div "2025" at bounding box center [566, 809] width 430 height 31
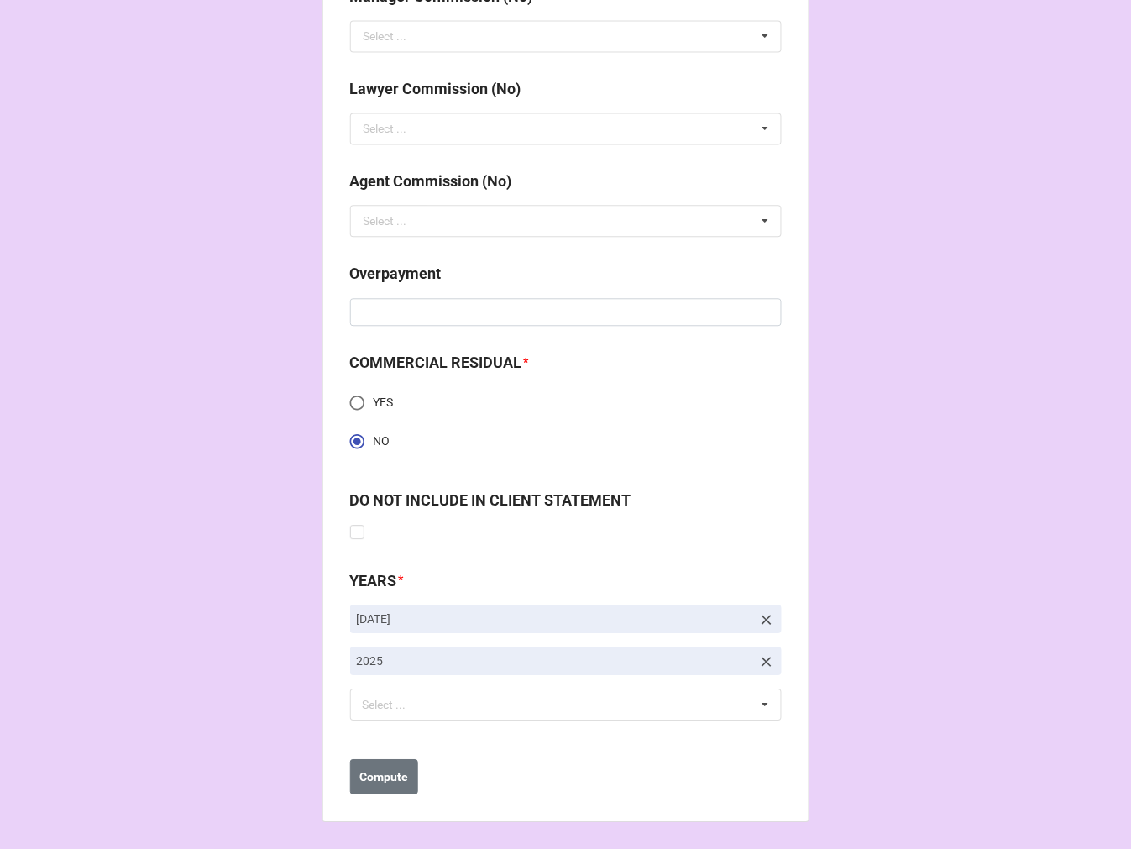
click at [398, 782] on b "Compute" at bounding box center [383, 778] width 49 height 18
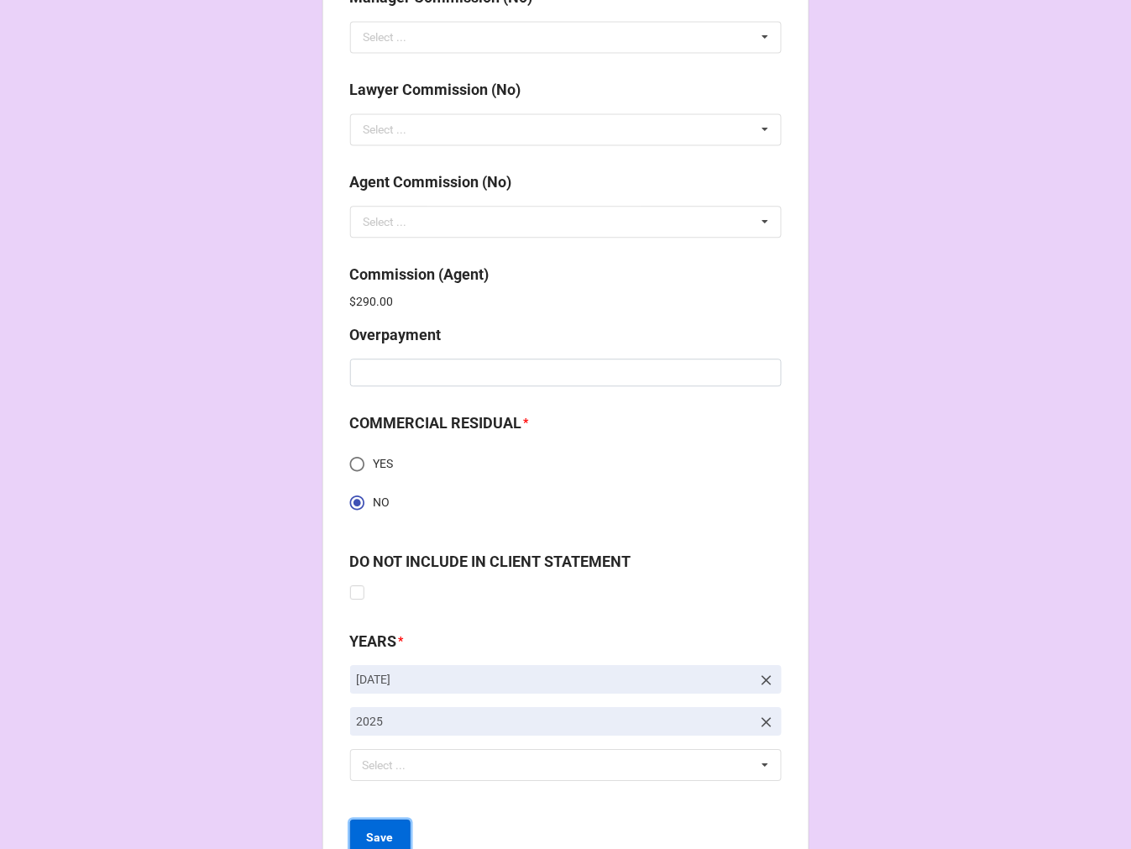
click at [391, 825] on button "Save" at bounding box center [380, 836] width 60 height 35
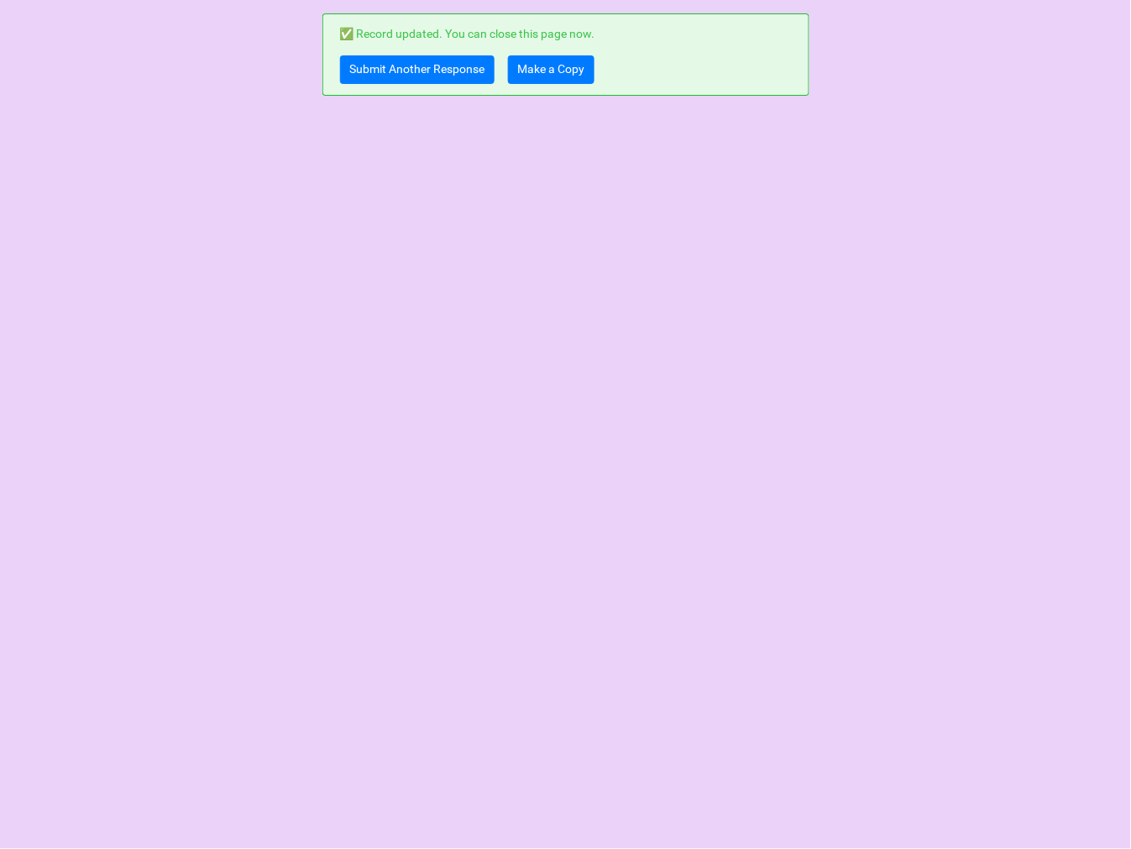
scroll to position [0, 0]
